Goal: Task Accomplishment & Management: Manage account settings

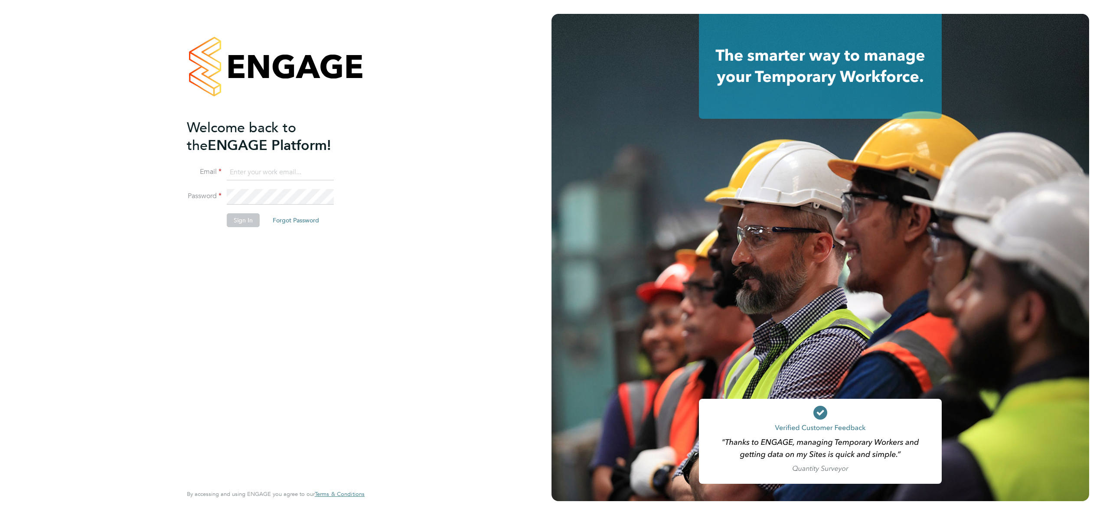
type input "[EMAIL_ADDRESS][DOMAIN_NAME]"
click at [246, 226] on button "Sign In" at bounding box center [243, 220] width 33 height 14
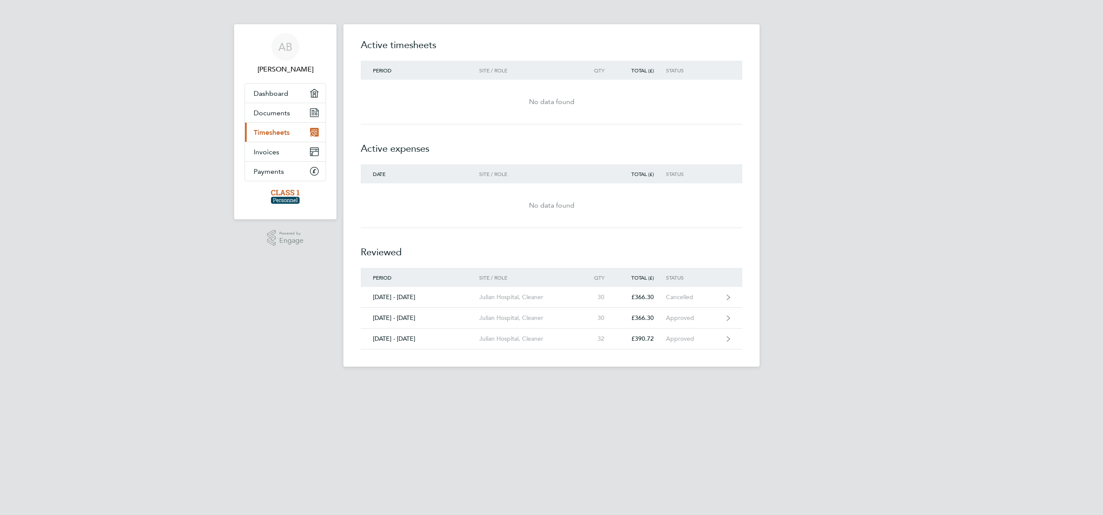
click at [291, 139] on link "Current page: Timesheets" at bounding box center [285, 132] width 81 height 19
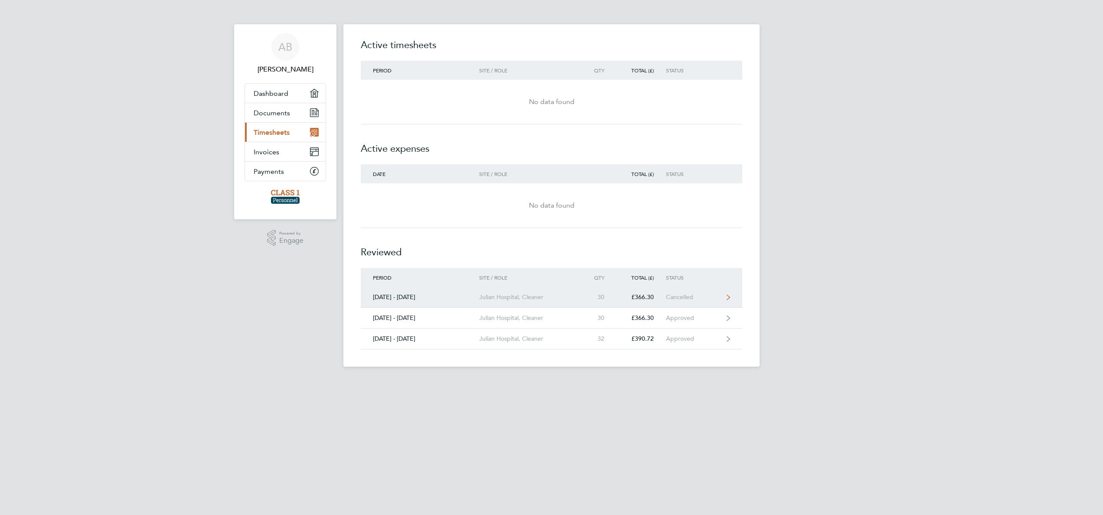
click at [696, 293] on div "Cancelled" at bounding box center [692, 296] width 53 height 7
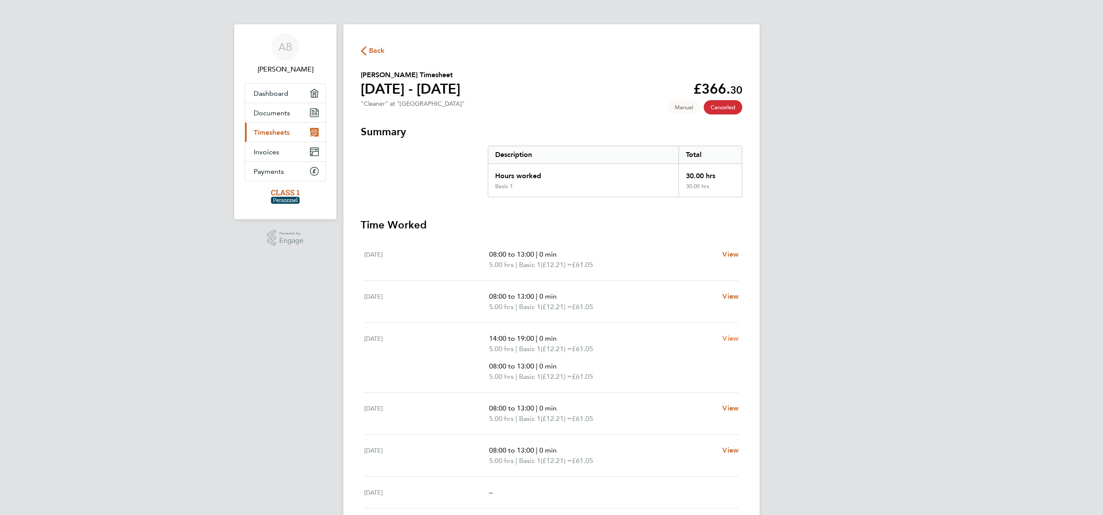
click at [727, 336] on span "View" at bounding box center [730, 338] width 16 height 8
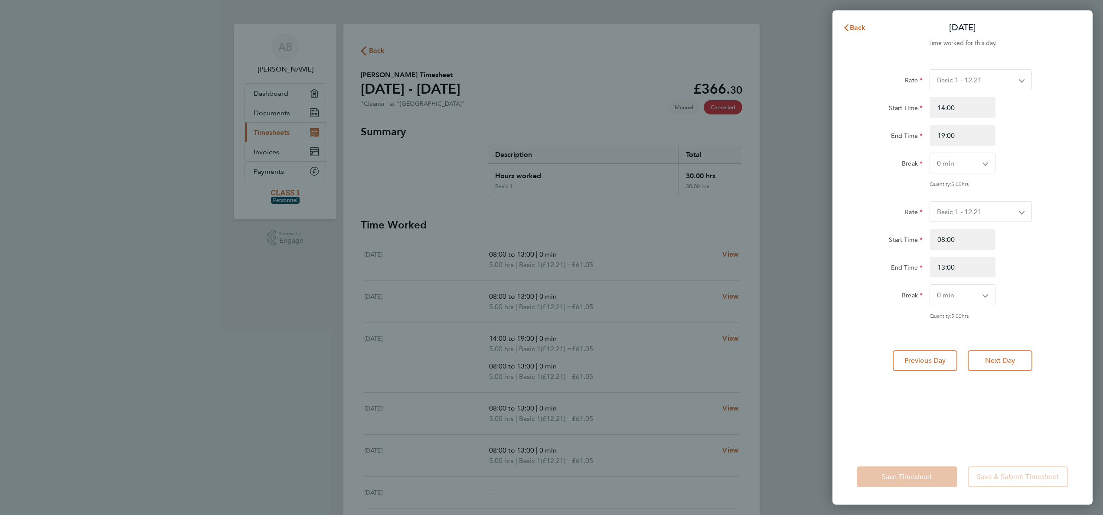
click at [813, 119] on div "Back [DATE] Time worked for this day. Rate Basic 1 - 12.21 Start Time 14:00 End…" at bounding box center [551, 257] width 1103 height 515
click at [854, 26] on span "Back" at bounding box center [858, 27] width 16 height 8
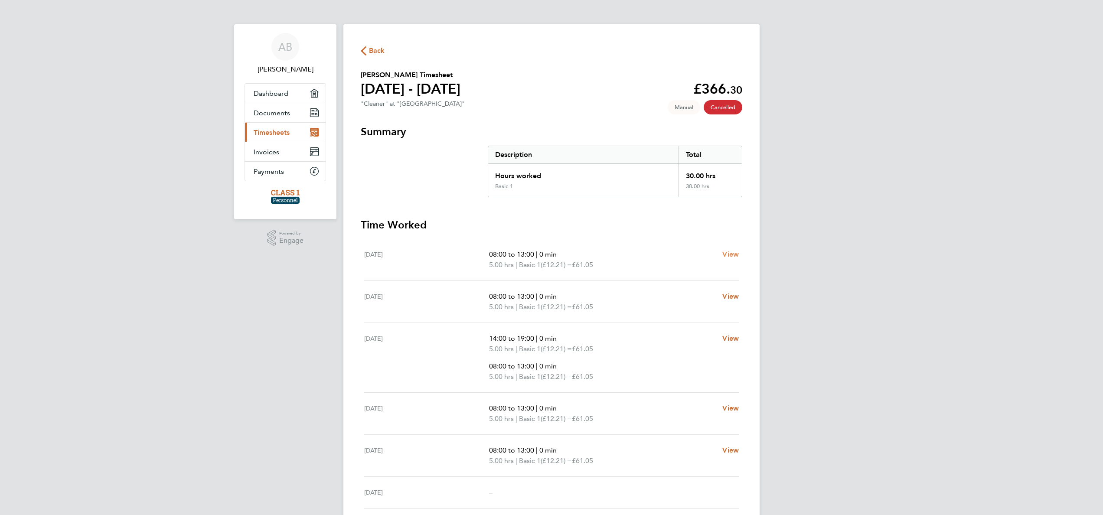
click at [724, 257] on span "View" at bounding box center [730, 254] width 16 height 8
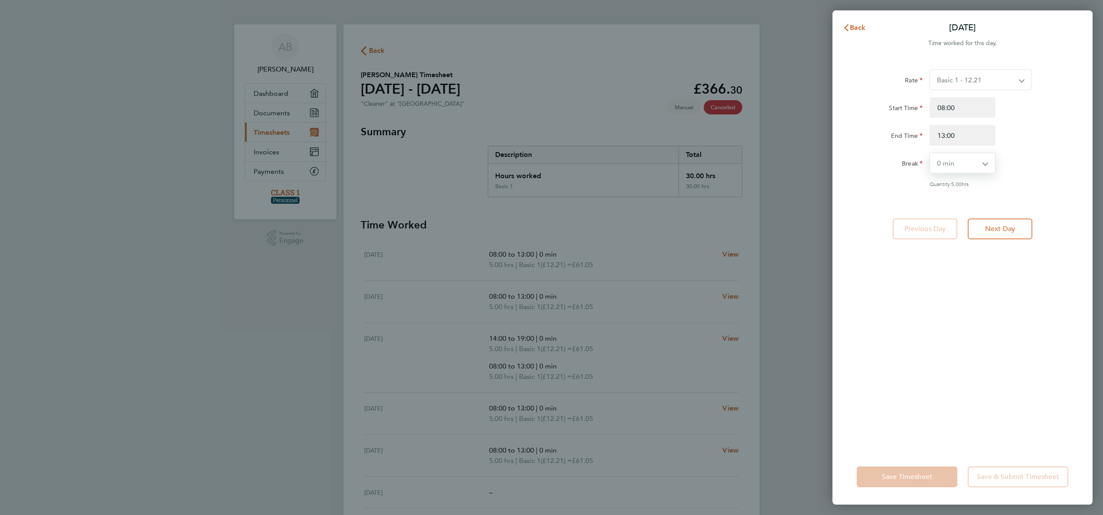
click at [968, 165] on select "0 min 15 min 30 min 45 min 60 min 75 min 90 min" at bounding box center [957, 163] width 55 height 20
click at [930, 153] on select "0 min 15 min 30 min 45 min 60 min 75 min 90 min" at bounding box center [957, 163] width 55 height 20
click at [1003, 235] on button "Next Day" at bounding box center [1000, 228] width 65 height 21
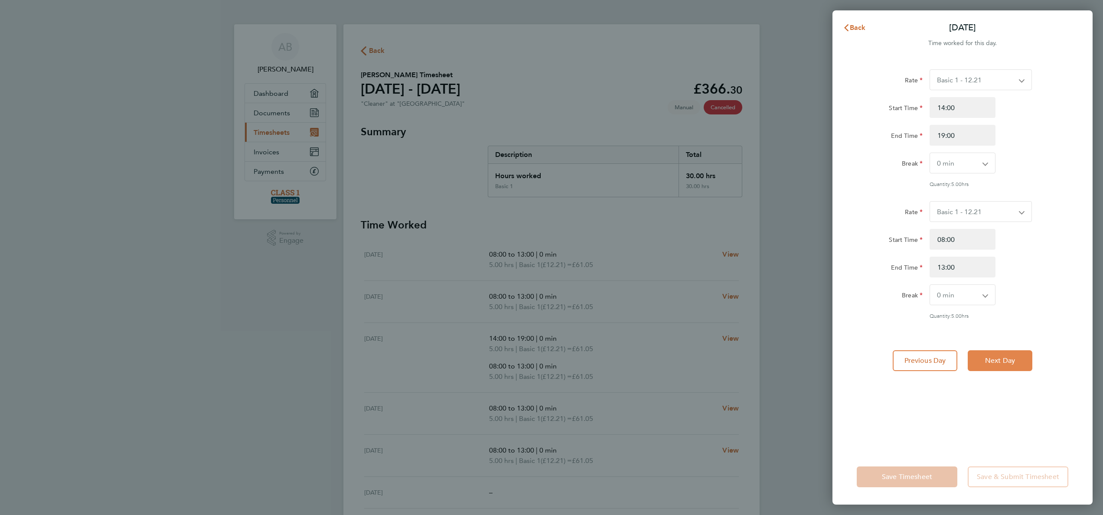
click at [1012, 357] on span "Next Day" at bounding box center [1000, 360] width 30 height 9
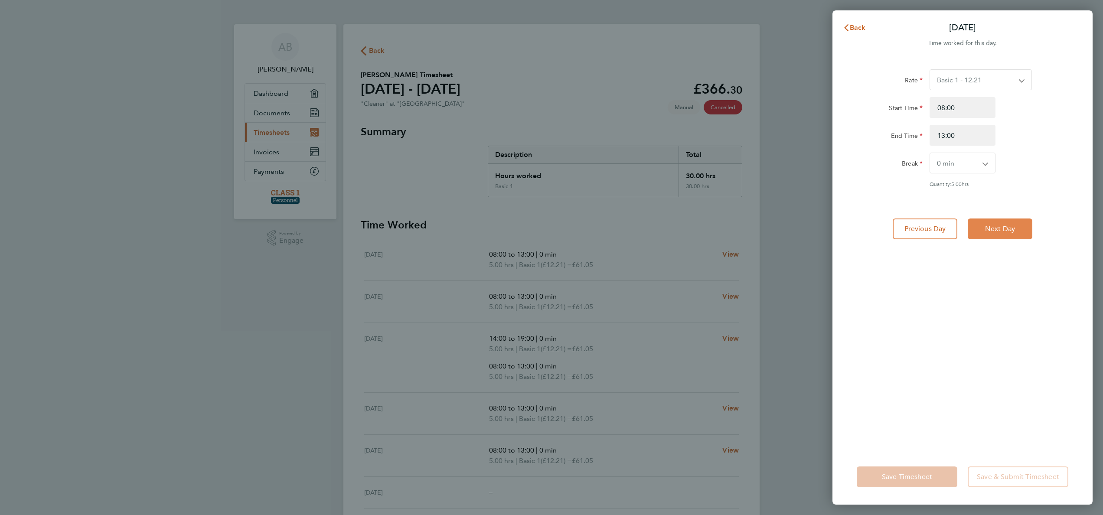
click at [1010, 233] on button "Next Day" at bounding box center [1000, 228] width 65 height 21
click at [860, 24] on span "Back" at bounding box center [858, 27] width 16 height 8
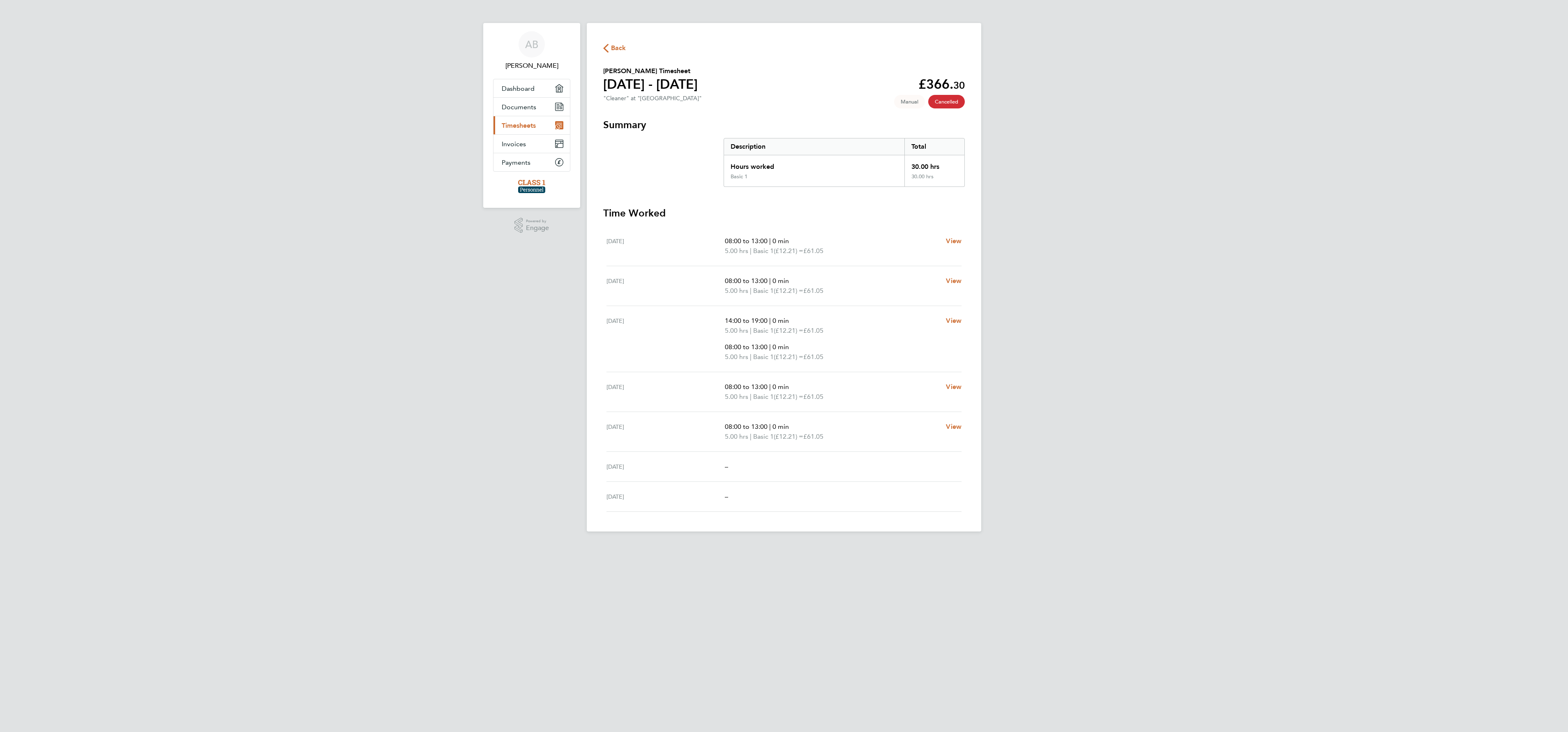
drag, startPoint x: 1007, startPoint y: 0, endPoint x: 313, endPoint y: 325, distance: 766.3
click at [313, 325] on div "AB [PERSON_NAME] Applications: Dashboard Documents Current page: Timesheets Inv…" at bounding box center [784, 272] width 1568 height 545
click at [541, 106] on link "Documents" at bounding box center [532, 106] width 77 height 18
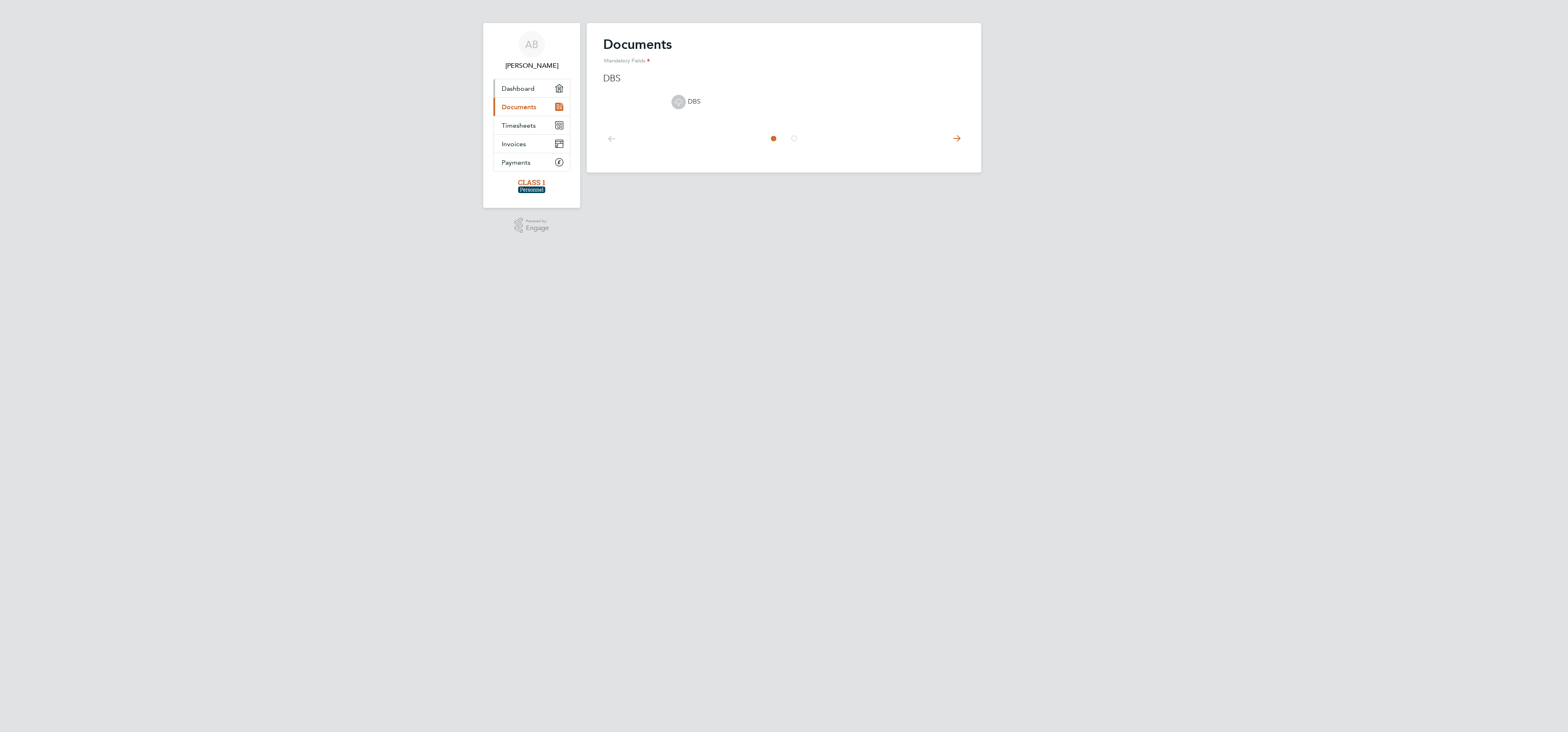
click at [545, 97] on link "Dashboard" at bounding box center [532, 88] width 77 height 18
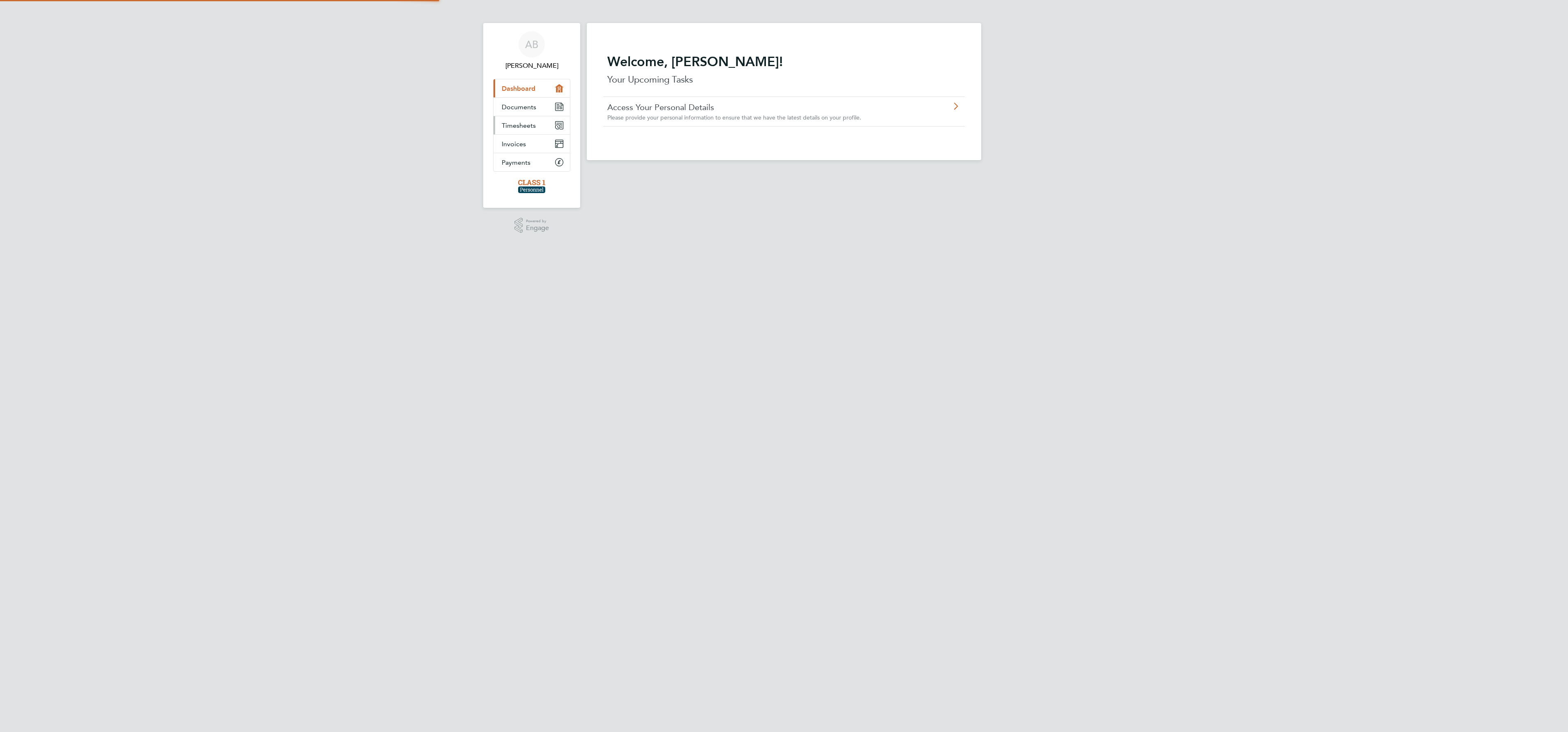
click at [538, 119] on link "Timesheets" at bounding box center [532, 125] width 77 height 18
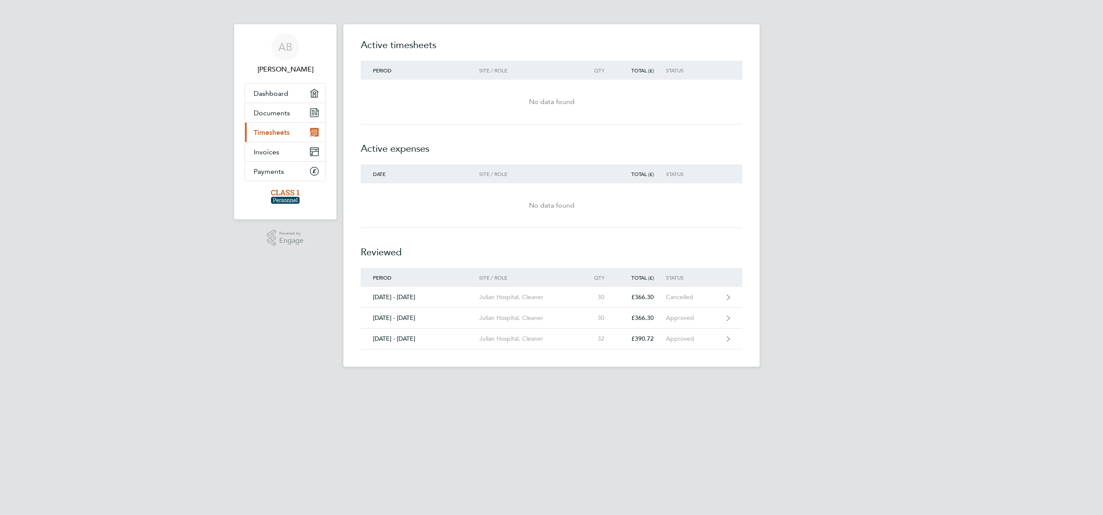
drag, startPoint x: 1511, startPoint y: 1, endPoint x: 181, endPoint y: 293, distance: 1361.7
click at [181, 293] on div "AB [PERSON_NAME] Applications: Dashboard Documents Current page: Timesheets Inv…" at bounding box center [551, 190] width 1103 height 381
